Goal: Find specific page/section: Find specific page/section

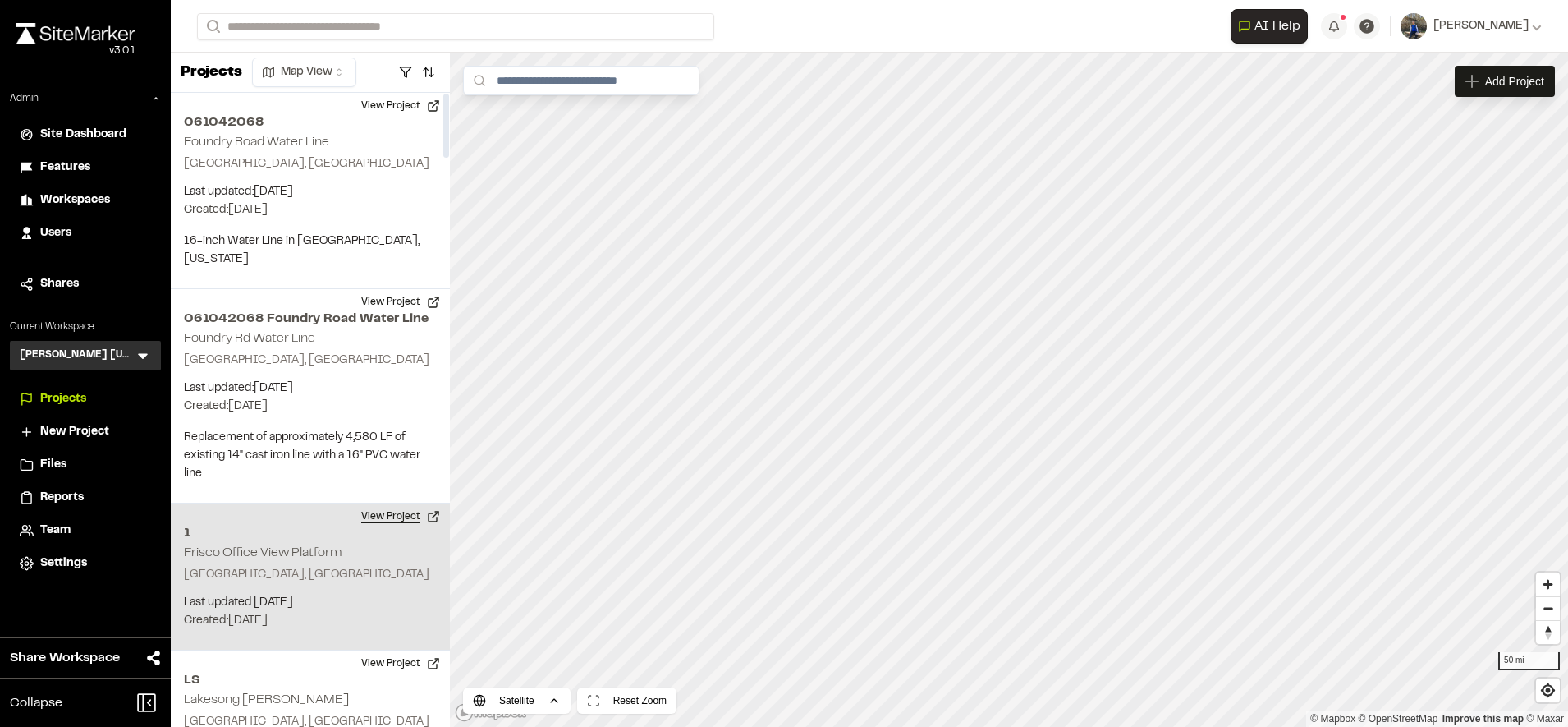
click at [423, 504] on button "View Project" at bounding box center [401, 517] width 99 height 26
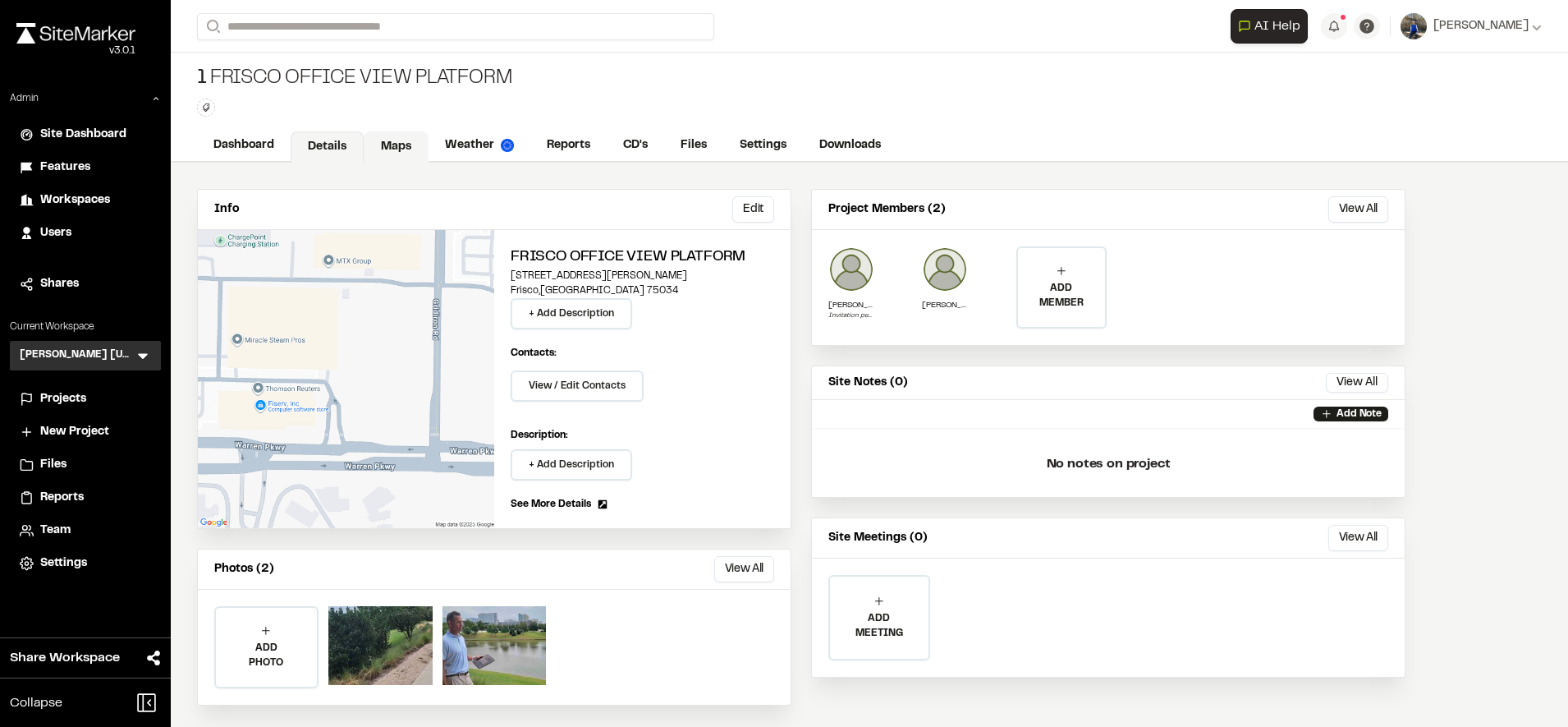
click at [393, 145] on link "Maps" at bounding box center [396, 146] width 65 height 31
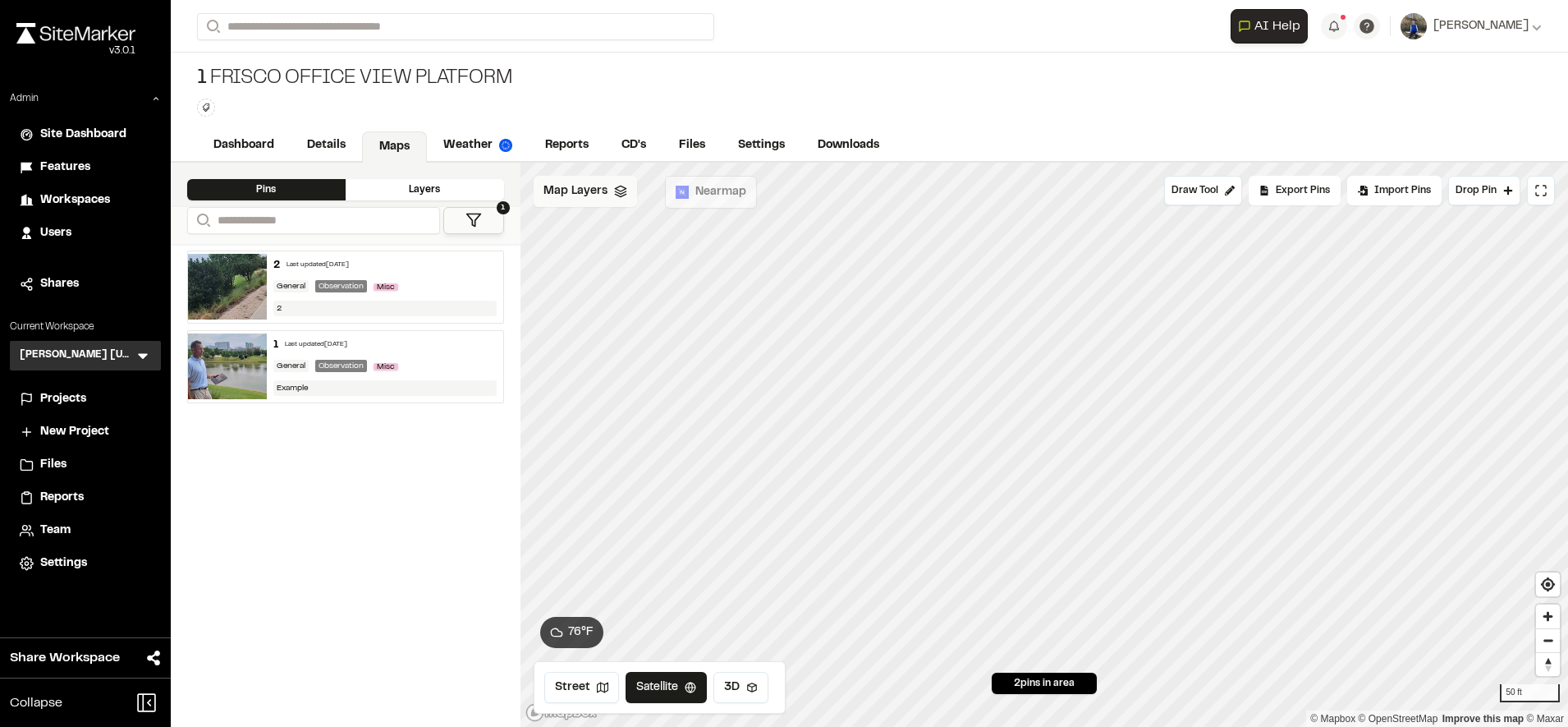
click at [561, 184] on span "Map Layers" at bounding box center [576, 191] width 64 height 18
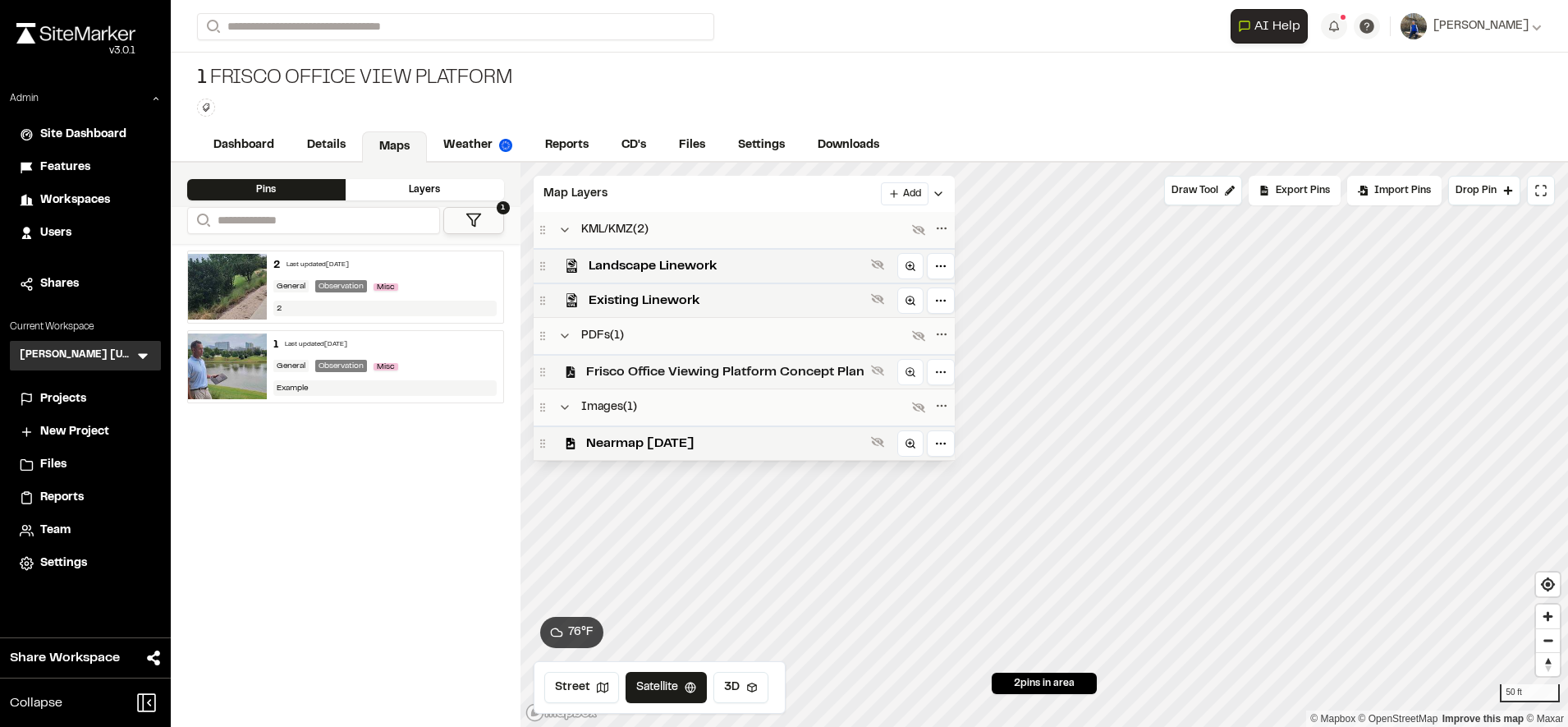
click at [656, 372] on span "Frisco Office Viewing Platform Concept Plan" at bounding box center [726, 372] width 278 height 20
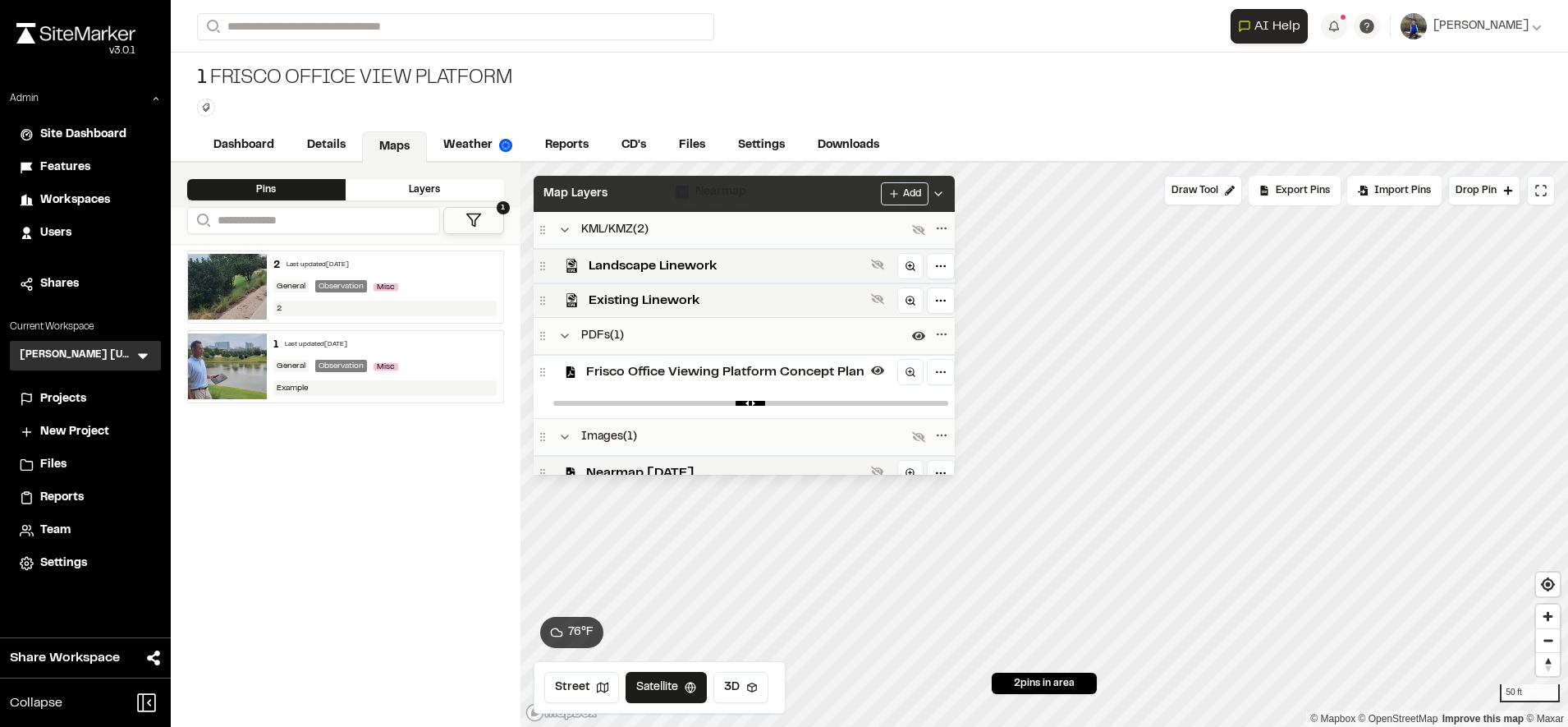
click at [800, 202] on div "Map Layers Add" at bounding box center [744, 194] width 421 height 36
